Goal: Task Accomplishment & Management: Manage account settings

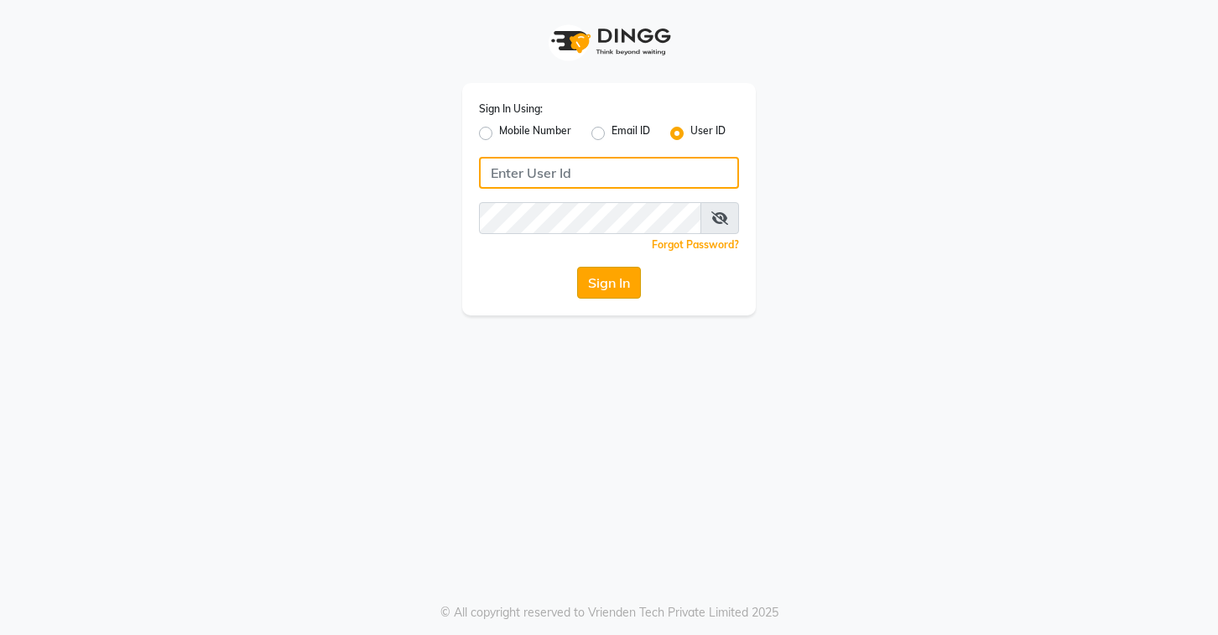
type input "stylettesalon"
click at [614, 271] on button "Sign In" at bounding box center [609, 283] width 64 height 32
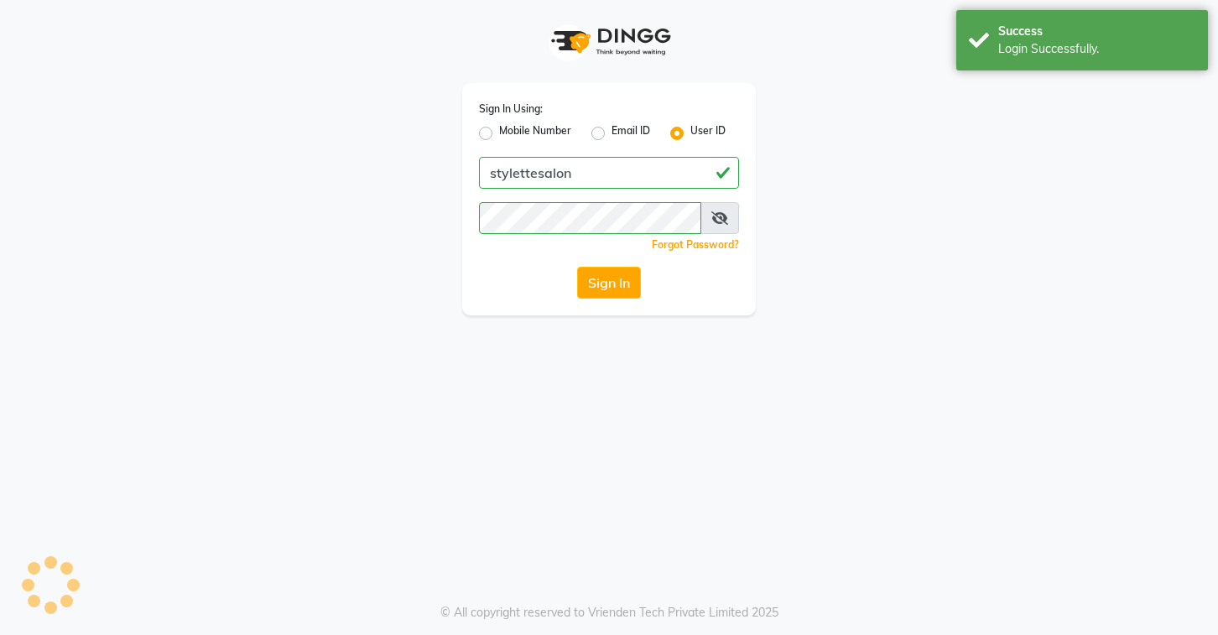
select select
